Goal: Information Seeking & Learning: Learn about a topic

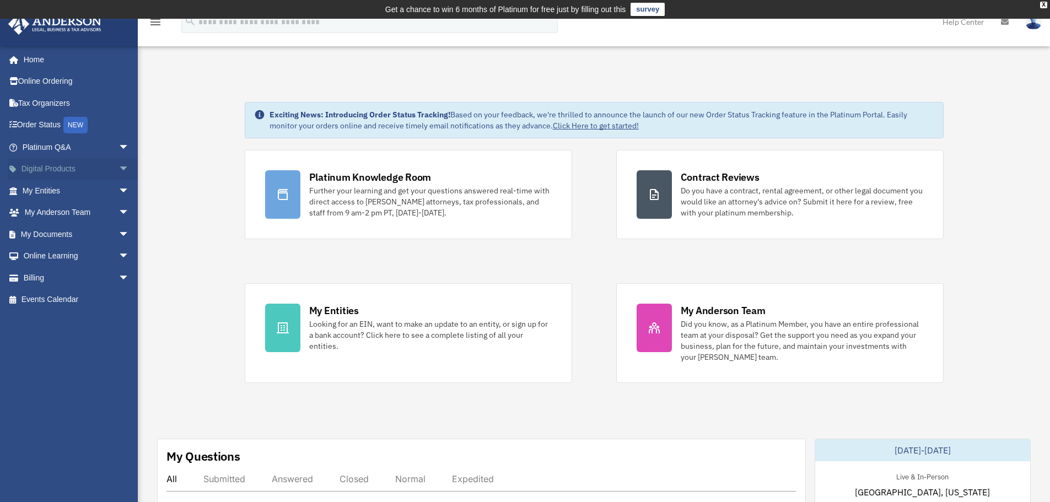
click at [76, 167] on link "Digital Products arrow_drop_down" at bounding box center [77, 169] width 138 height 22
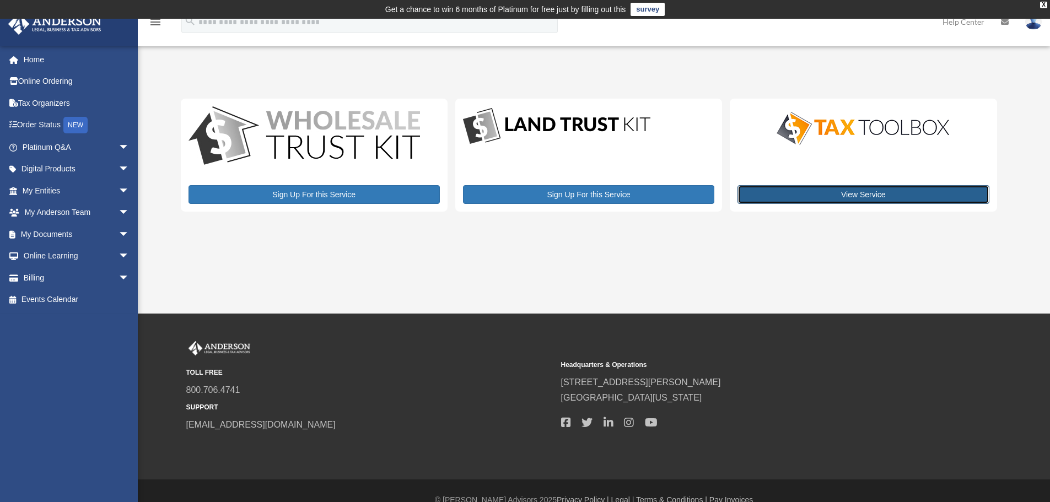
click at [830, 194] on link "View Service" at bounding box center [863, 194] width 251 height 19
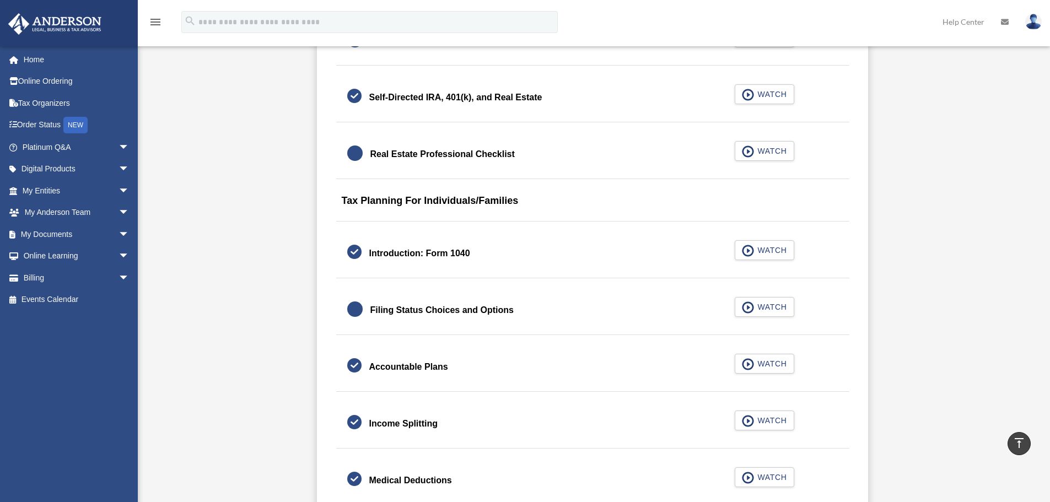
scroll to position [1874, 0]
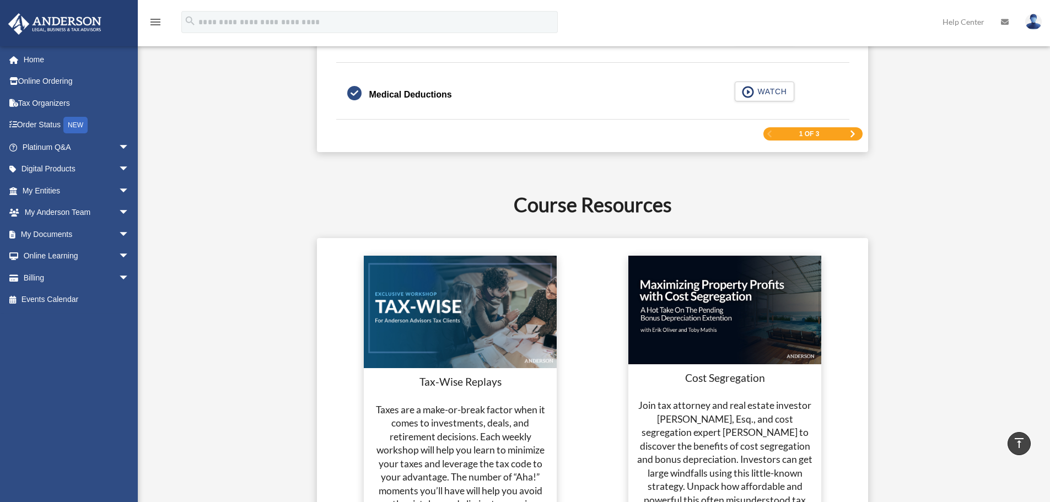
click at [855, 135] on span "Next Page" at bounding box center [853, 134] width 7 height 7
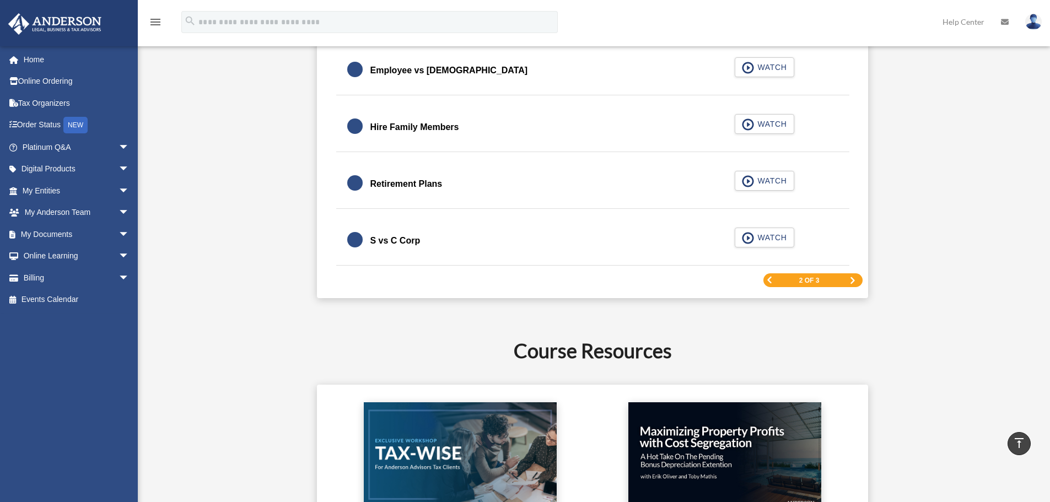
scroll to position [1654, 0]
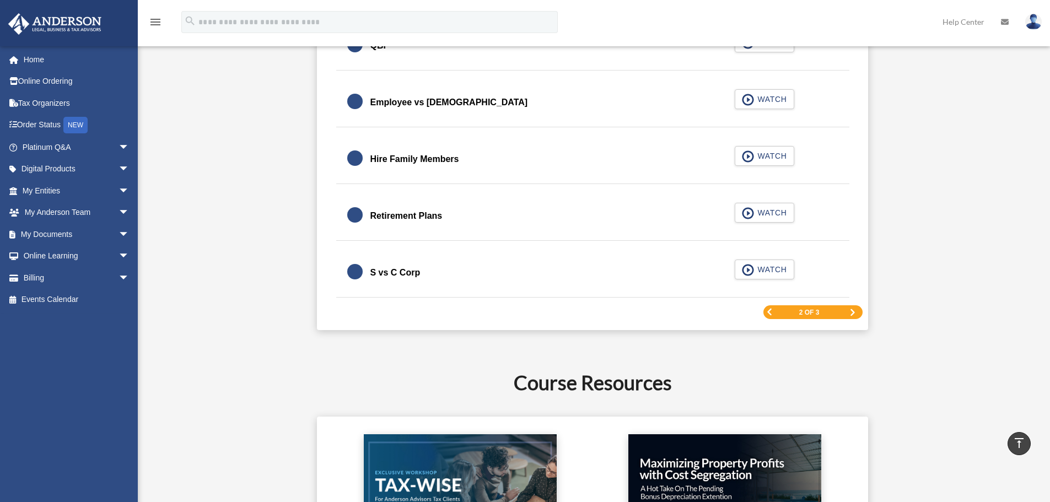
click at [848, 314] on div "2 of 3" at bounding box center [813, 312] width 99 height 14
click at [850, 312] on span "Next Page" at bounding box center [853, 312] width 7 height 7
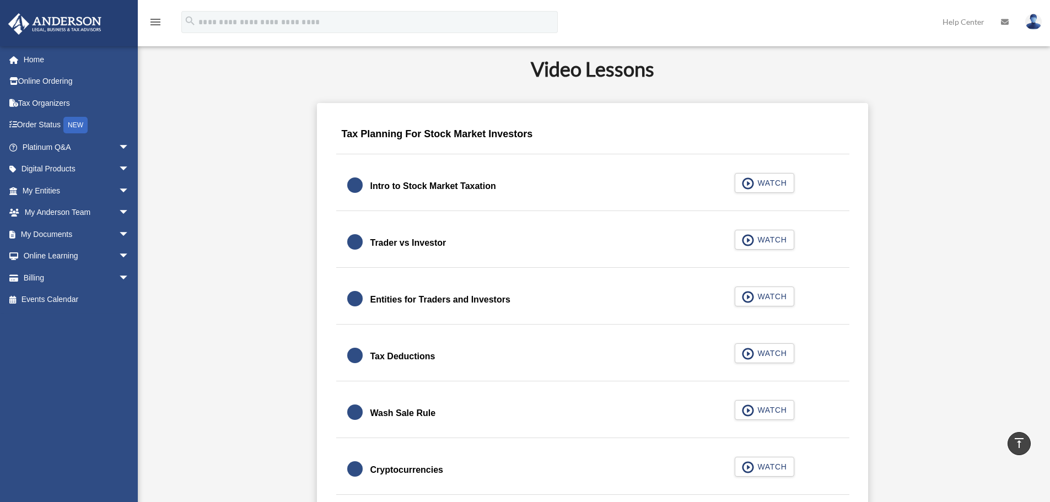
scroll to position [717, 0]
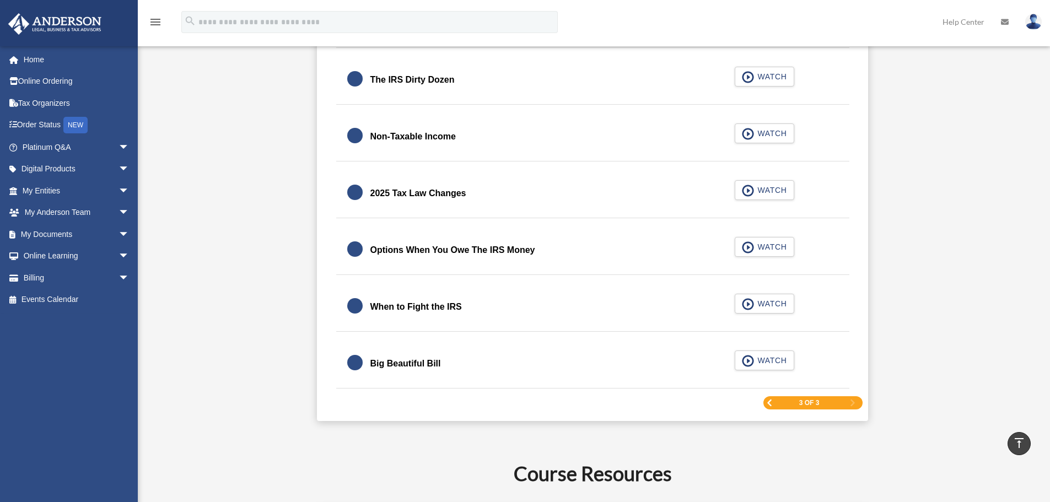
click at [767, 400] on span "Previous Page" at bounding box center [769, 403] width 7 height 7
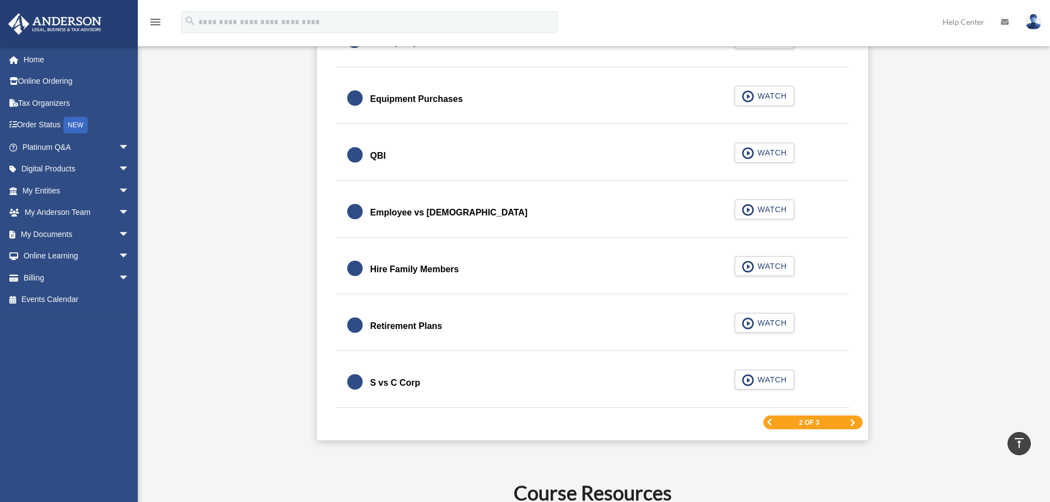
scroll to position [1489, 0]
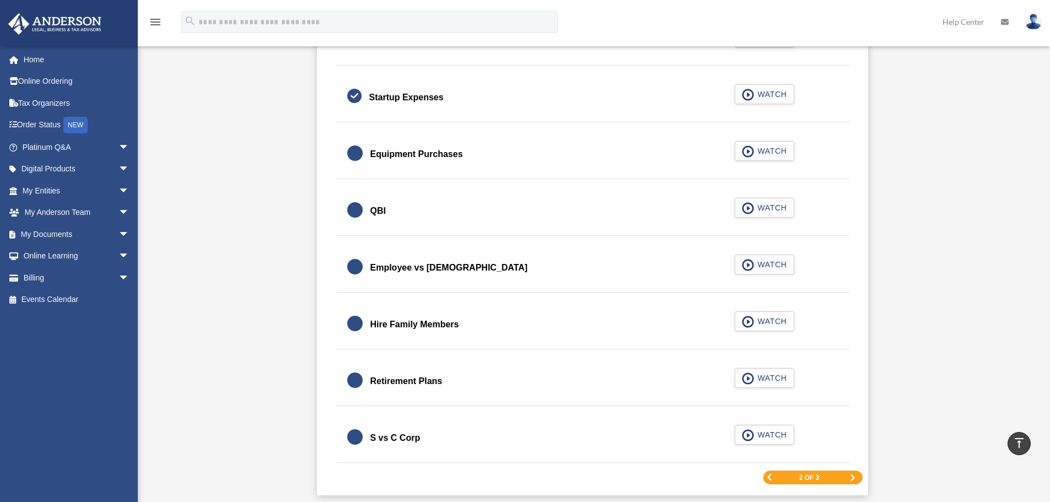
click at [438, 154] on div "Equipment Purchases" at bounding box center [416, 154] width 93 height 15
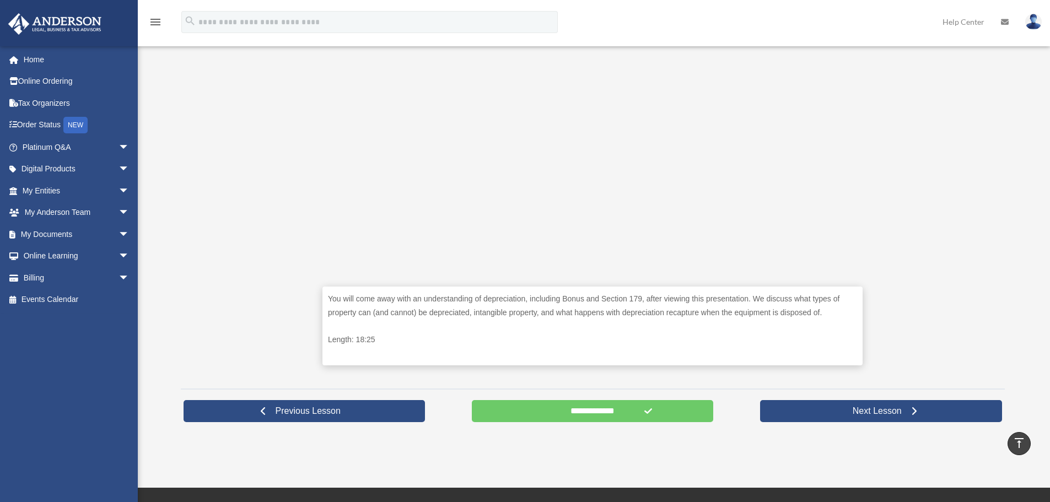
scroll to position [339, 0]
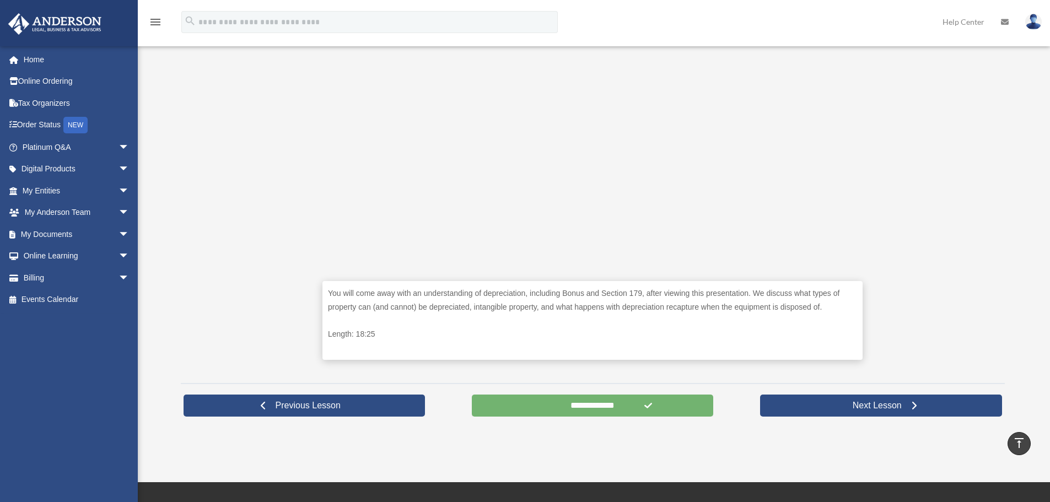
click at [569, 399] on input "**********" at bounding box center [593, 406] width 242 height 22
